Goal: Task Accomplishment & Management: Manage account settings

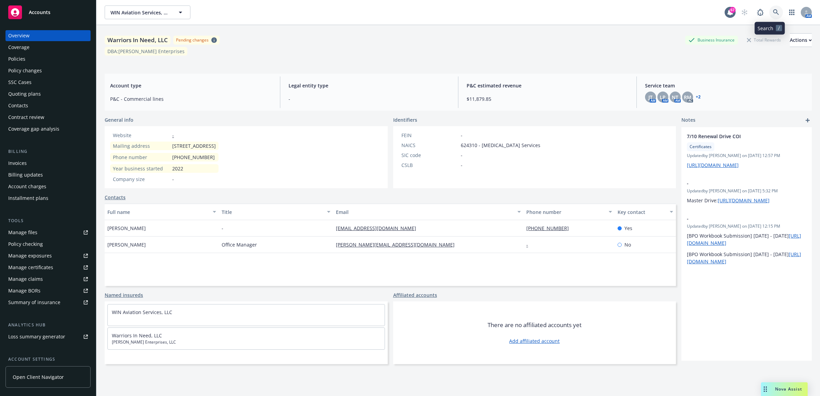
click at [773, 9] on link at bounding box center [776, 12] width 14 height 14
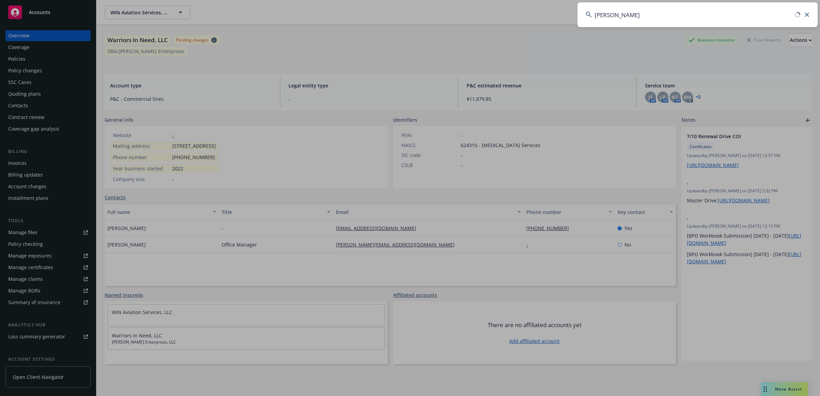
type input "neville"
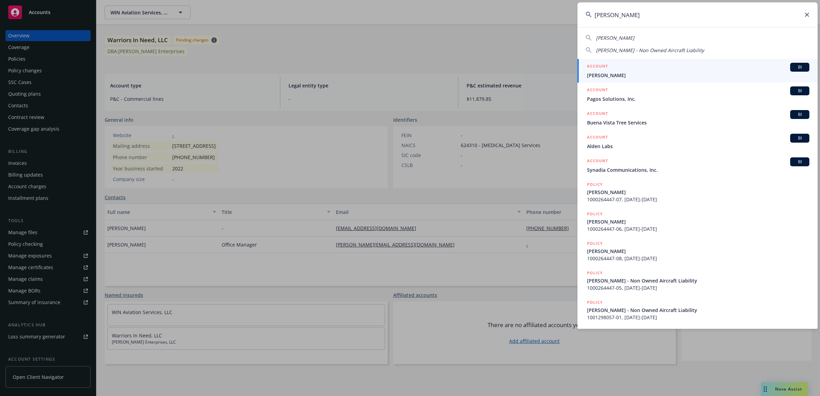
click at [620, 75] on span "Neville Morcom" at bounding box center [698, 75] width 222 height 7
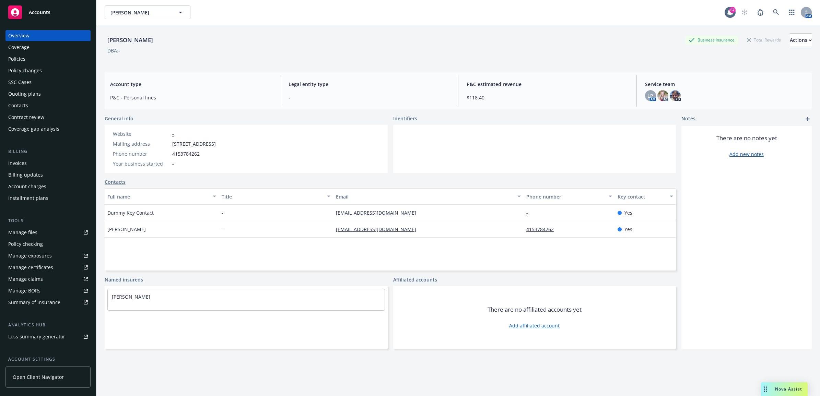
click at [24, 69] on div "Policy changes" at bounding box center [25, 70] width 34 height 11
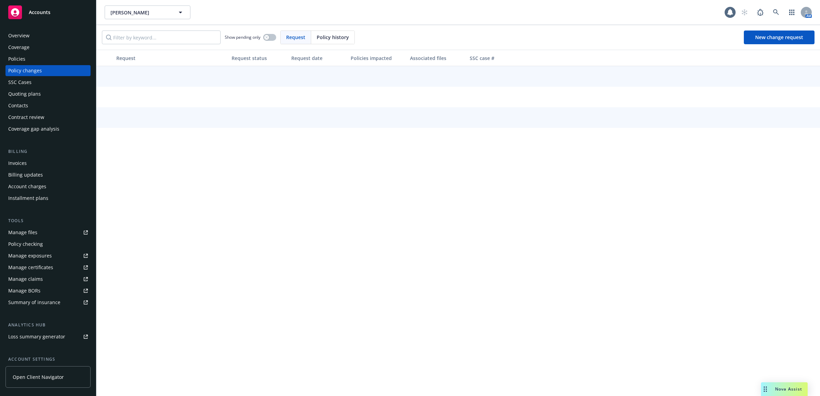
click at [23, 62] on div "Policies" at bounding box center [16, 59] width 17 height 11
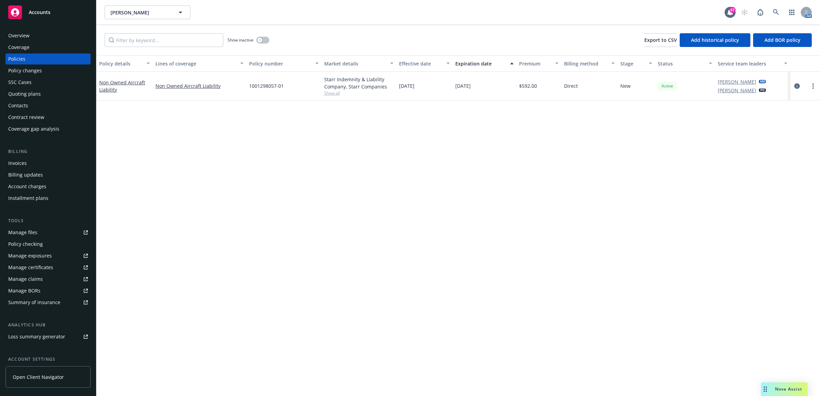
click at [35, 107] on div "Contacts" at bounding box center [48, 105] width 80 height 11
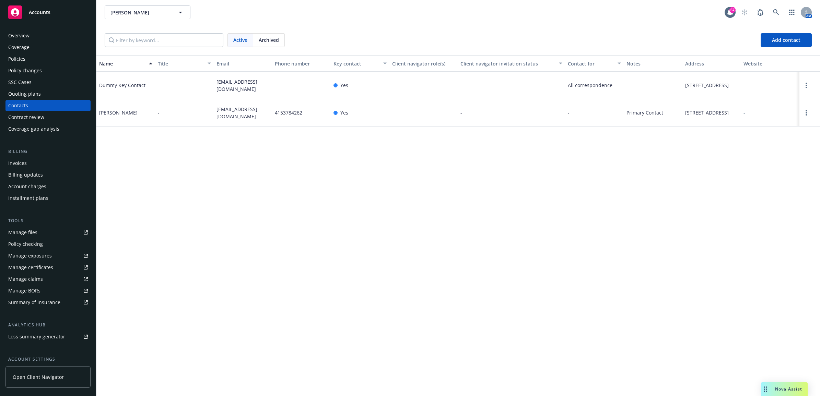
click at [13, 59] on div "Policies" at bounding box center [16, 59] width 17 height 11
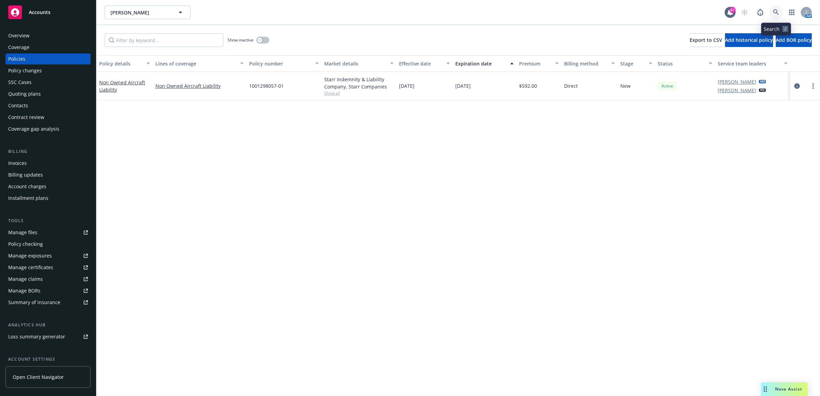
click at [779, 12] on icon at bounding box center [776, 12] width 6 height 6
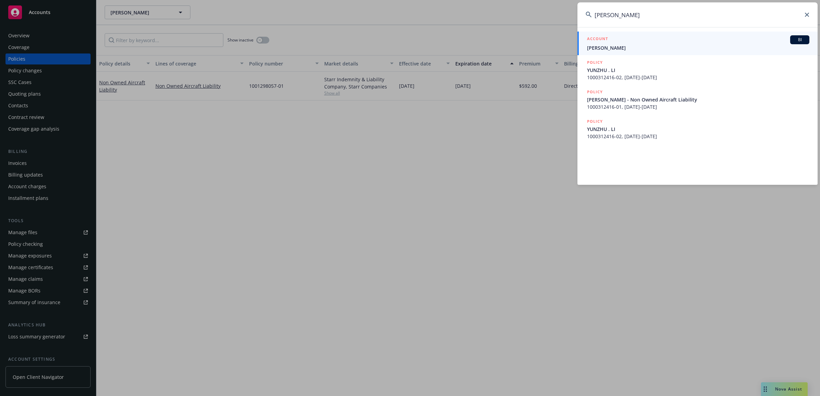
type input "yunzhi li"
click at [605, 47] on span "[PERSON_NAME]" at bounding box center [698, 47] width 222 height 7
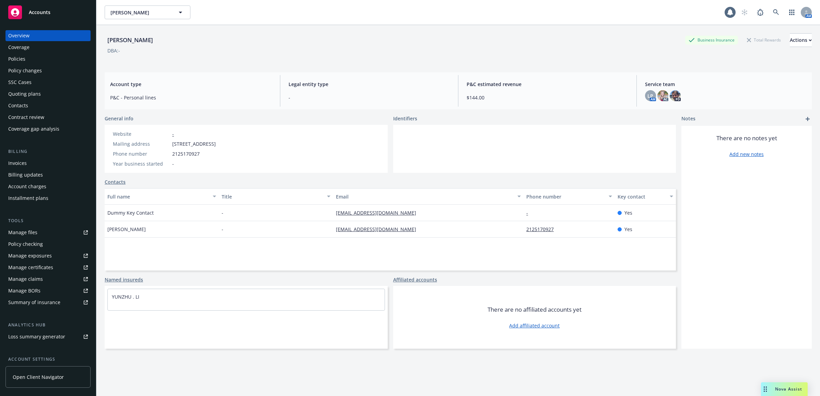
click at [47, 58] on div "Policies" at bounding box center [48, 59] width 80 height 11
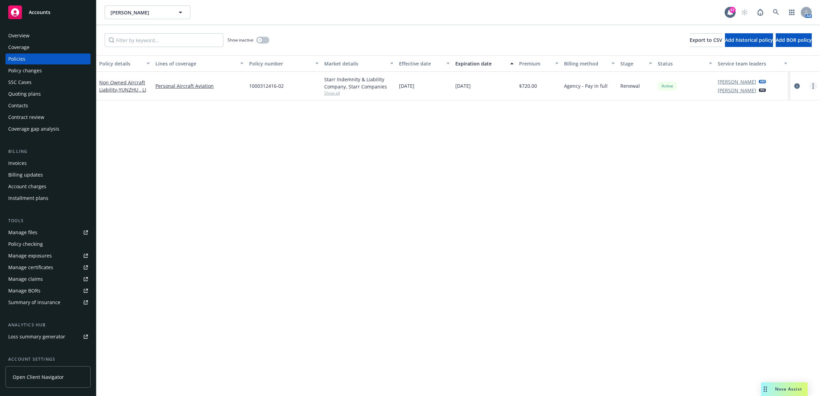
click at [810, 84] on link "more" at bounding box center [813, 86] width 8 height 8
click at [778, 111] on link "Renew with incumbent" at bounding box center [777, 114] width 81 height 14
select select "12"
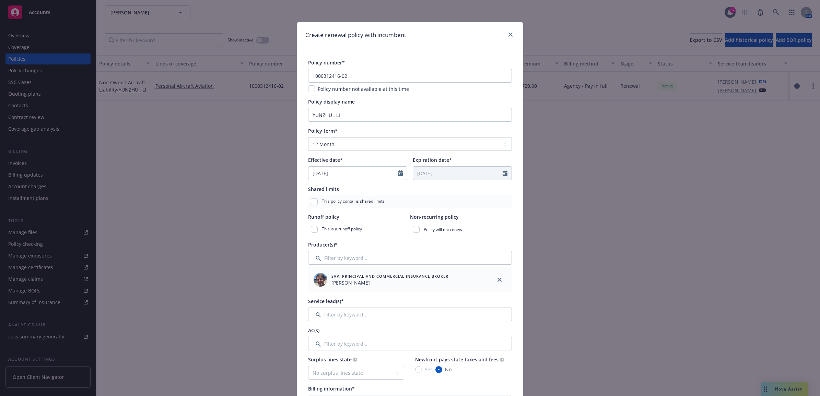
scroll to position [300, 0]
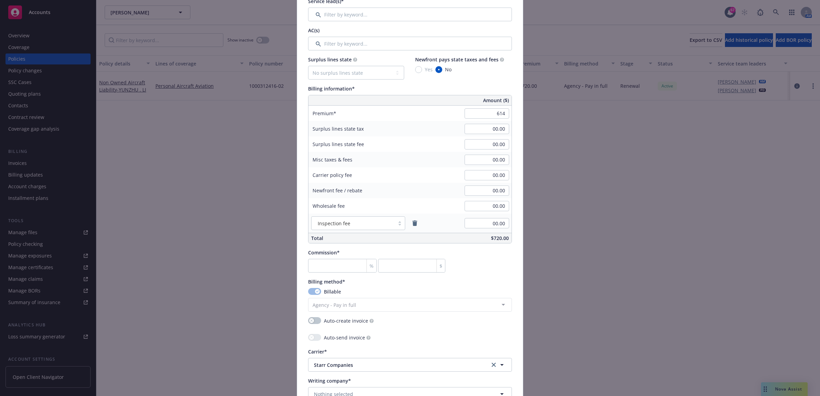
type input "614.00"
click at [479, 267] on div "Commission* % $" at bounding box center [410, 261] width 204 height 24
click at [340, 266] on input "number" at bounding box center [342, 266] width 69 height 14
type input "2"
type input "12.28"
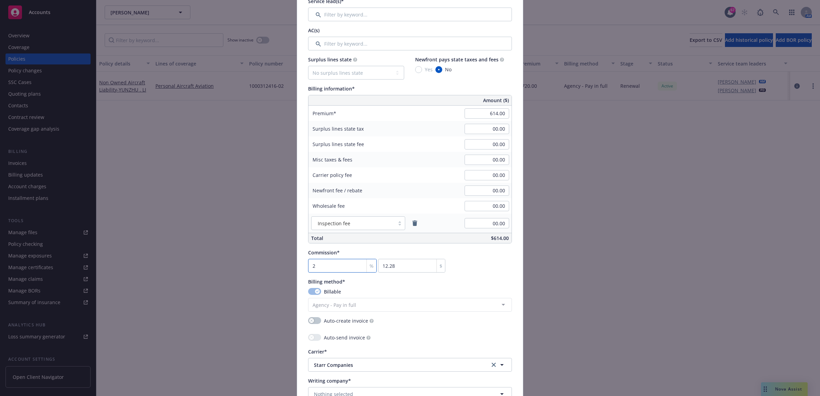
type input "20"
type input "122.8"
type input "20"
click at [470, 258] on div "Commission* 20 % 122.8 $" at bounding box center [410, 261] width 204 height 24
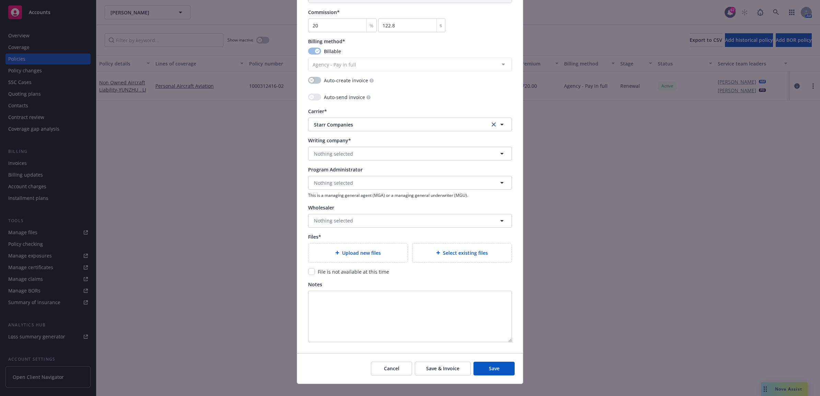
scroll to position [552, 0]
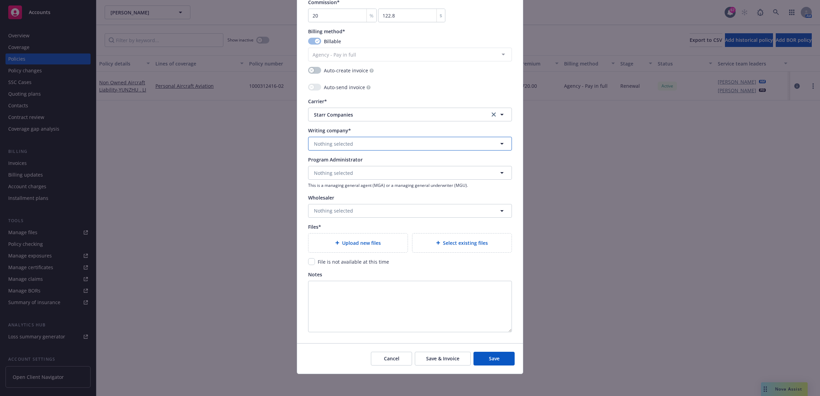
click at [372, 147] on button "Nothing selected" at bounding box center [410, 144] width 204 height 14
type input "star"
click at [381, 160] on strong "Starr Indemnity & Liability Company" at bounding box center [359, 163] width 86 height 7
click at [351, 260] on span "File is not available at this time" at bounding box center [353, 262] width 71 height 7
click at [308, 262] on input "checkbox" at bounding box center [311, 261] width 7 height 7
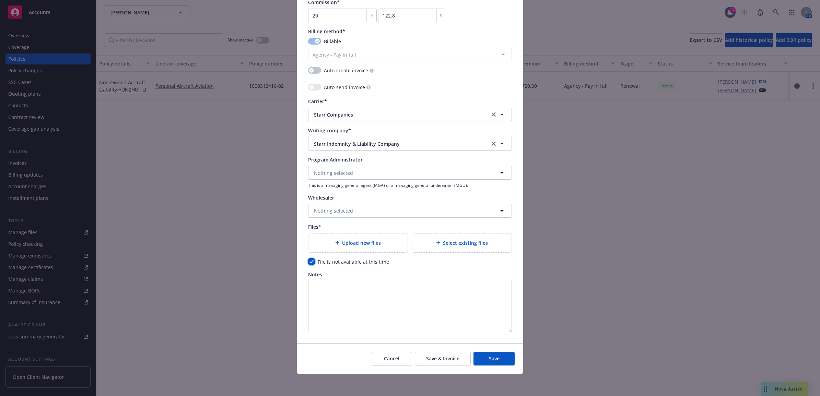
checkbox input "true"
click at [491, 361] on span "Save" at bounding box center [494, 359] width 11 height 7
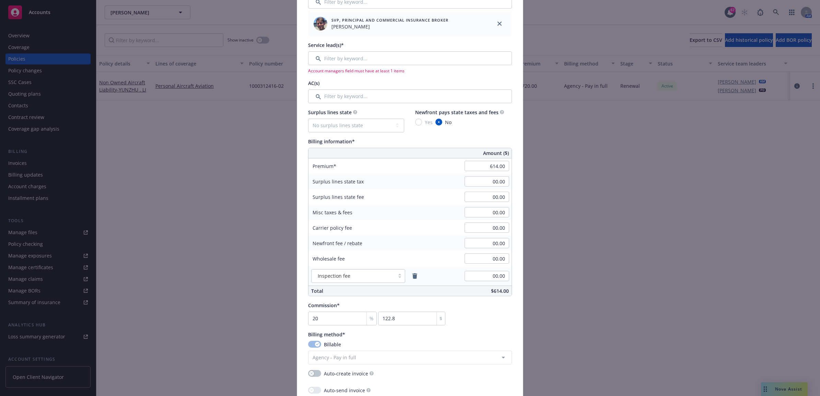
scroll to position [131, 0]
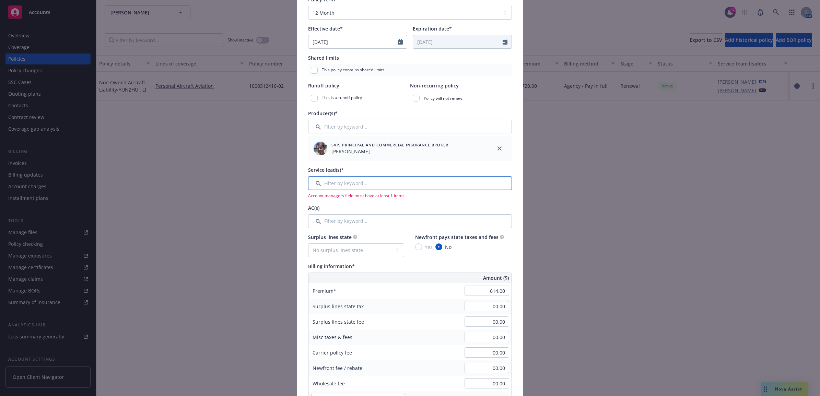
click at [336, 180] on input "Filter by keyword..." at bounding box center [410, 183] width 204 height 14
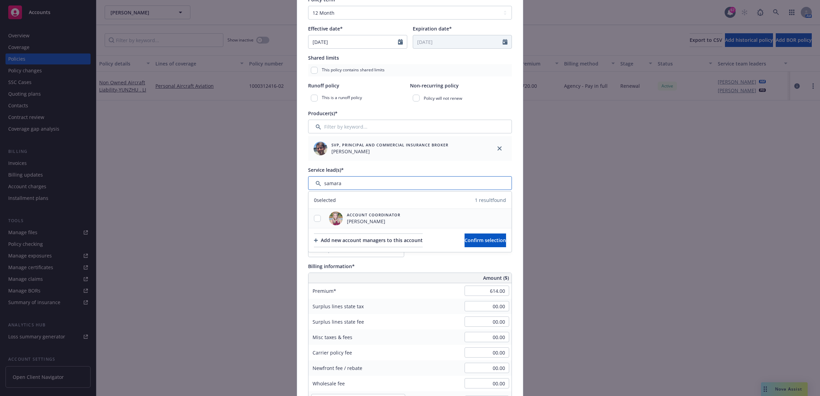
type input "samara"
click at [314, 215] on input "checkbox" at bounding box center [317, 218] width 7 height 7
checkbox input "true"
click at [465, 241] on span "Confirm selection" at bounding box center [486, 240] width 42 height 7
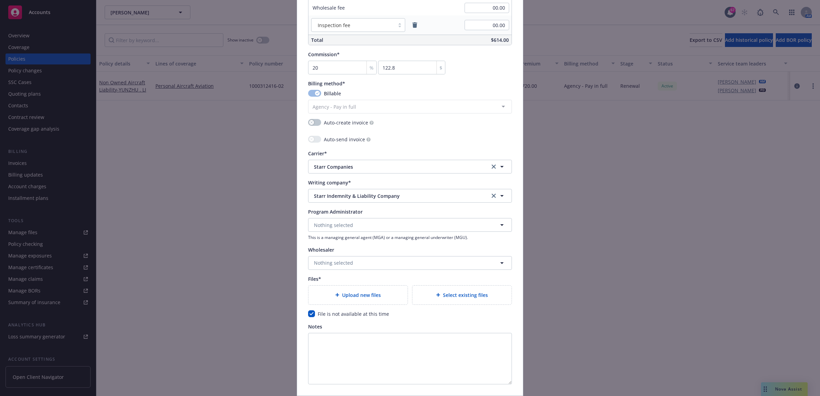
scroll to position [579, 0]
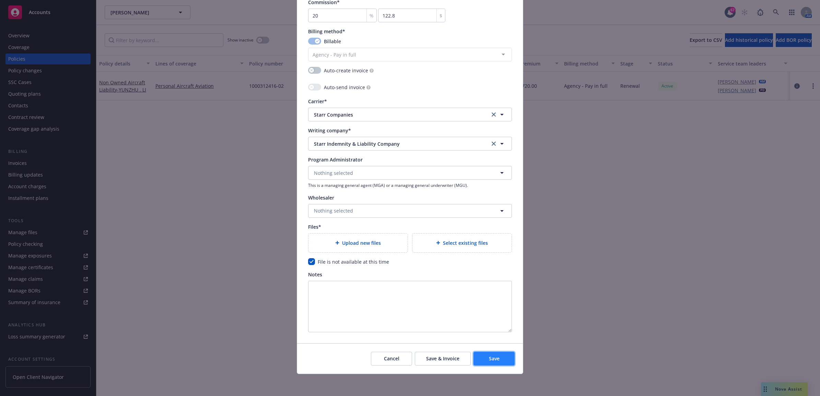
click at [491, 360] on span "Save" at bounding box center [494, 359] width 11 height 7
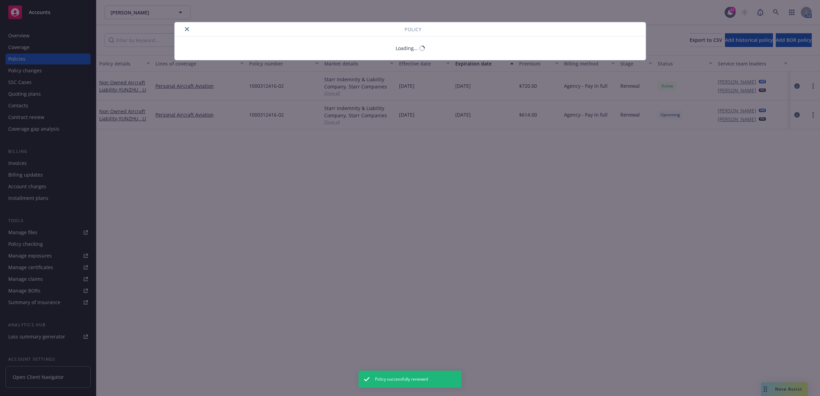
drag, startPoint x: 27, startPoint y: 167, endPoint x: 53, endPoint y: 171, distance: 25.3
click at [28, 165] on div "Policy Loading..." at bounding box center [410, 198] width 820 height 396
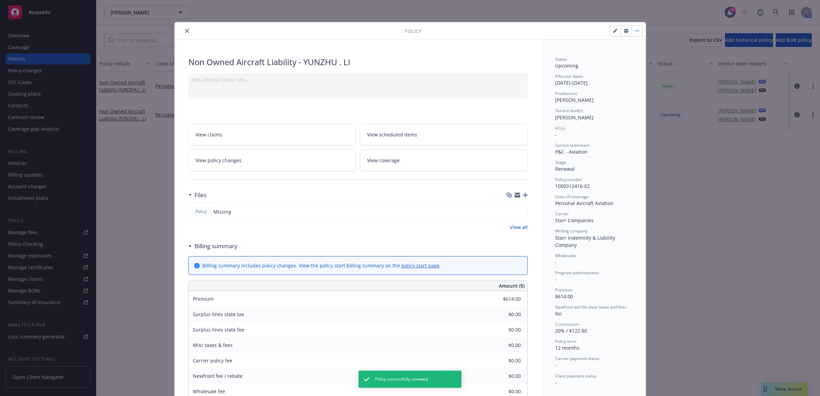
click at [186, 30] on icon "close" at bounding box center [187, 31] width 4 height 4
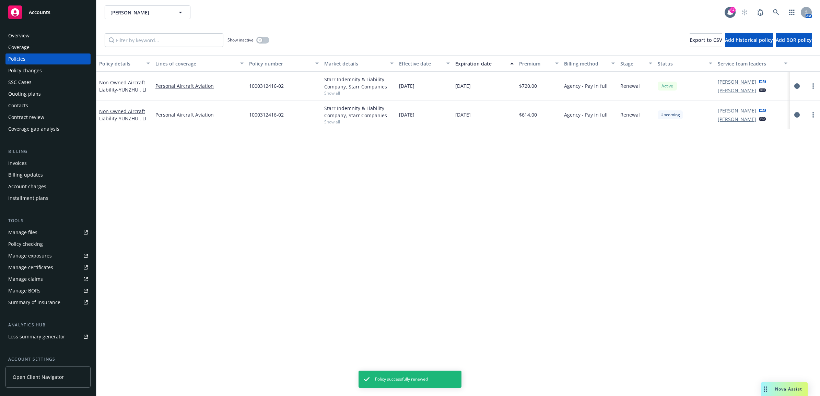
click at [51, 162] on div "Invoices" at bounding box center [48, 163] width 80 height 11
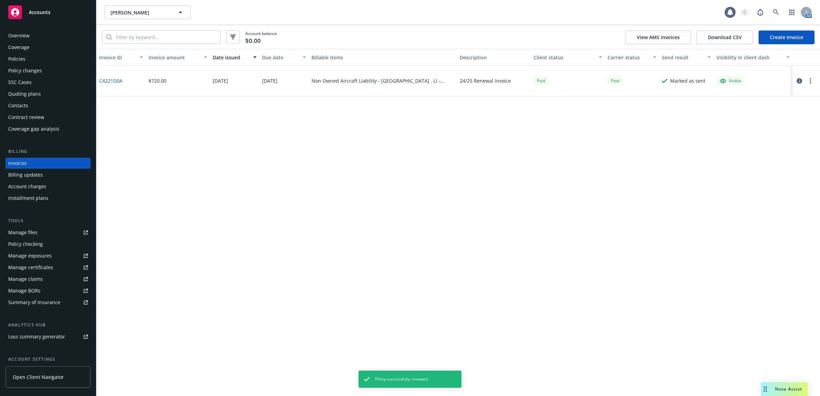
click at [776, 32] on link "Create Invoice" at bounding box center [787, 38] width 56 height 14
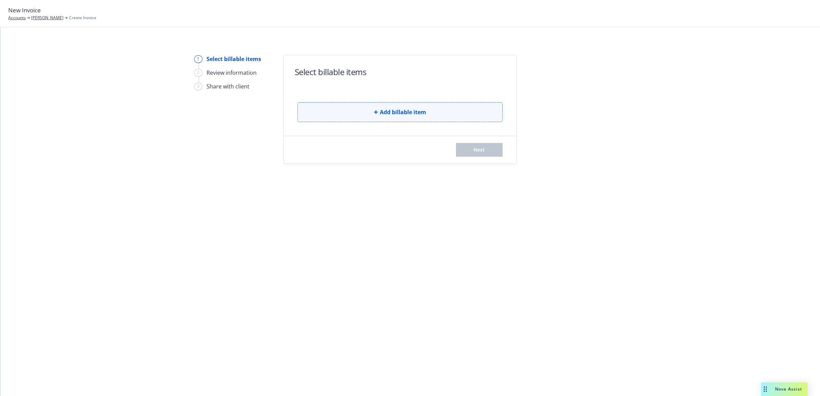
click at [404, 115] on span "Add billable item" at bounding box center [403, 112] width 46 height 8
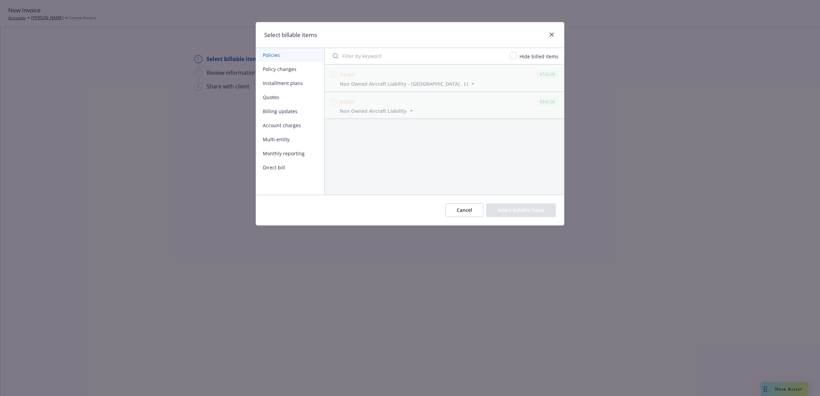
click at [285, 69] on button "Policy changes" at bounding box center [290, 69] width 68 height 14
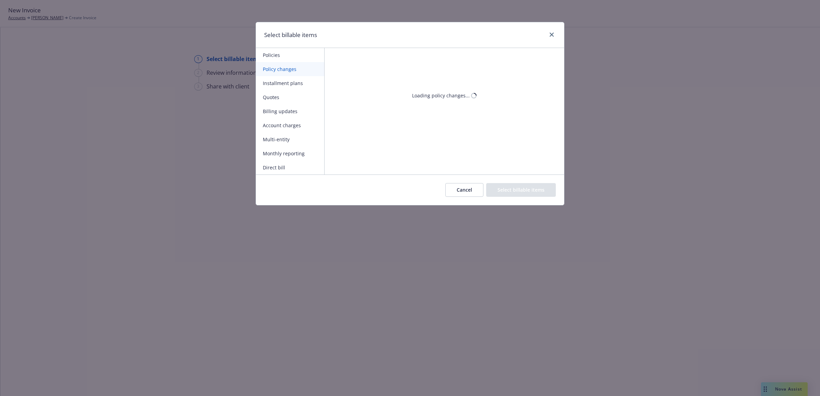
click at [278, 56] on button "Policies" at bounding box center [290, 55] width 68 height 14
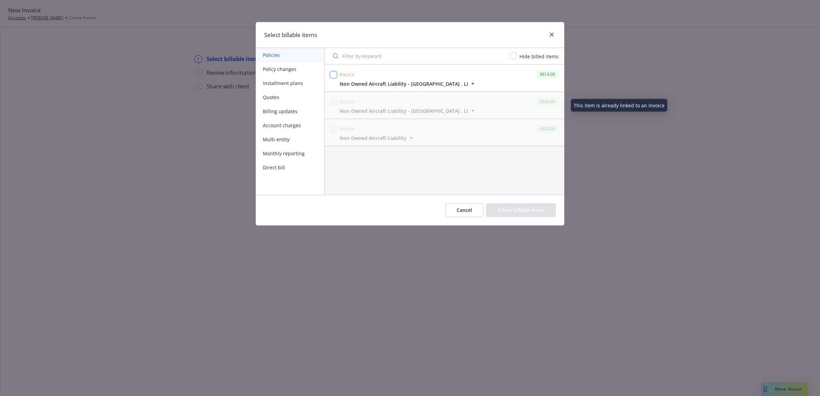
click at [330, 74] on input "checkbox" at bounding box center [333, 74] width 7 height 7
checkbox input "true"
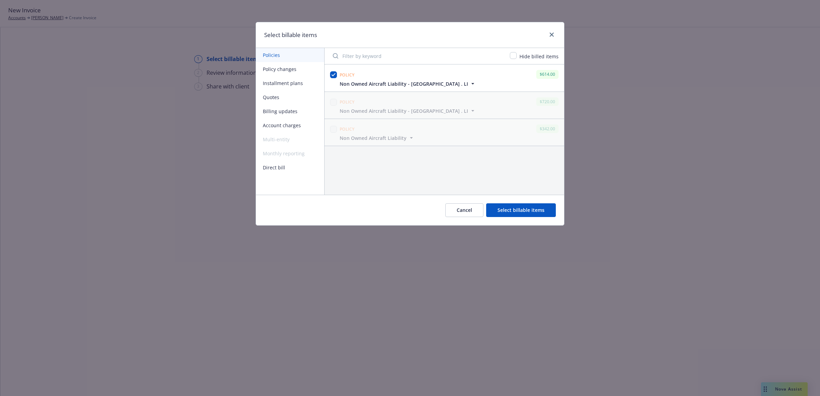
click at [526, 213] on button "Select billable items" at bounding box center [521, 211] width 70 height 14
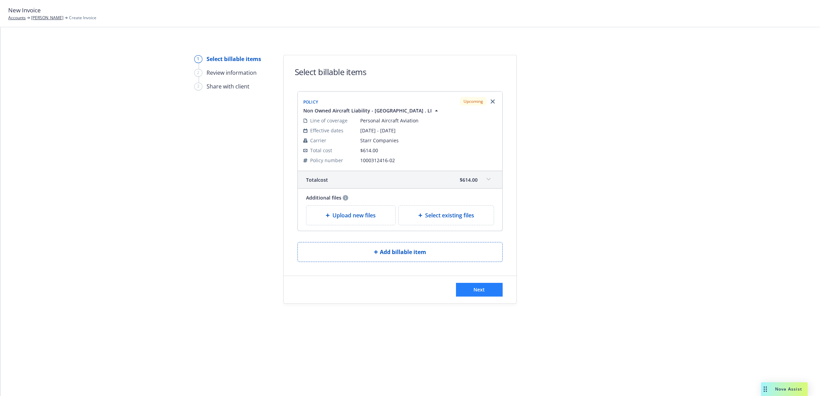
drag, startPoint x: 476, startPoint y: 280, endPoint x: 478, endPoint y: 285, distance: 4.8
click at [477, 281] on div "Next" at bounding box center [400, 289] width 233 height 27
click at [479, 287] on span "Next" at bounding box center [479, 290] width 11 height 7
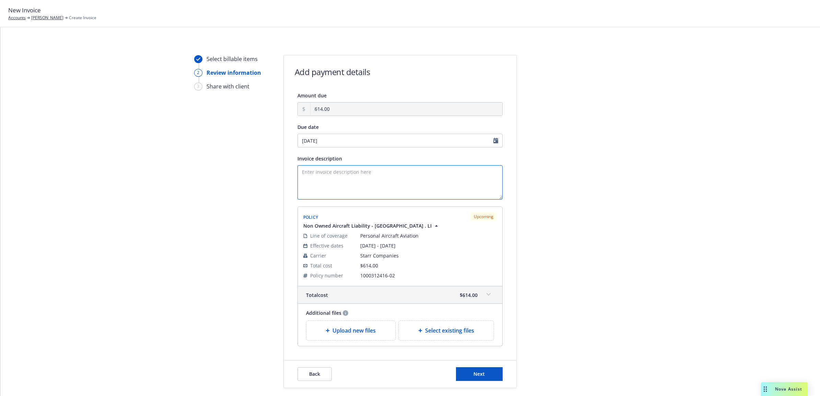
click at [378, 181] on textarea "Invoice description" at bounding box center [400, 182] width 205 height 34
type textarea "2025 Non-Owned Aircraft Policy"
click at [474, 378] on span "Next" at bounding box center [479, 374] width 11 height 7
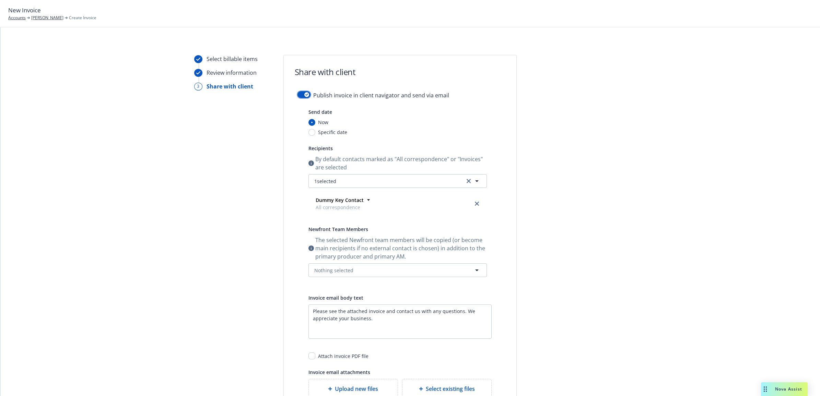
click at [304, 95] on div "button" at bounding box center [306, 94] width 5 height 5
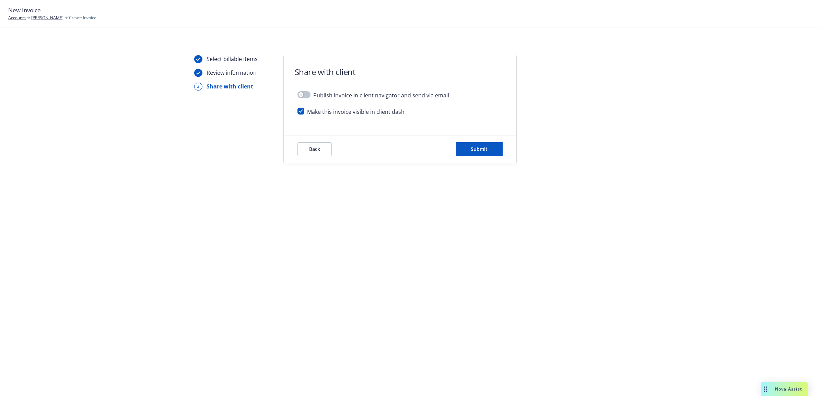
click at [507, 151] on div "Back Submit" at bounding box center [400, 149] width 233 height 27
click at [483, 152] on span "Submit" at bounding box center [479, 149] width 17 height 7
